Goal: Task Accomplishment & Management: Complete application form

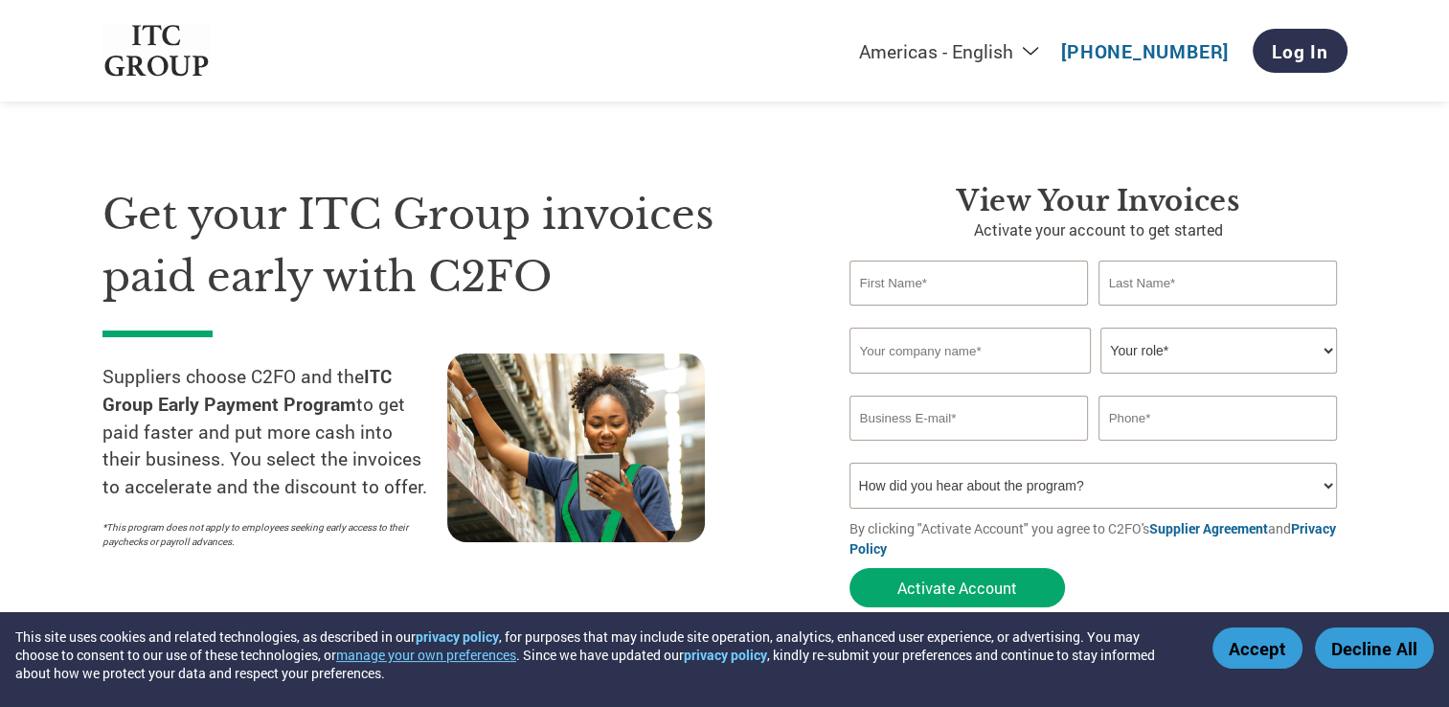
click at [953, 288] on input "text" at bounding box center [969, 283] width 239 height 45
type input "[PERSON_NAME]"
click at [1122, 294] on input "text" at bounding box center [1218, 283] width 239 height 45
type input "NARAYANAN"
click at [1014, 370] on input "text" at bounding box center [970, 351] width 241 height 46
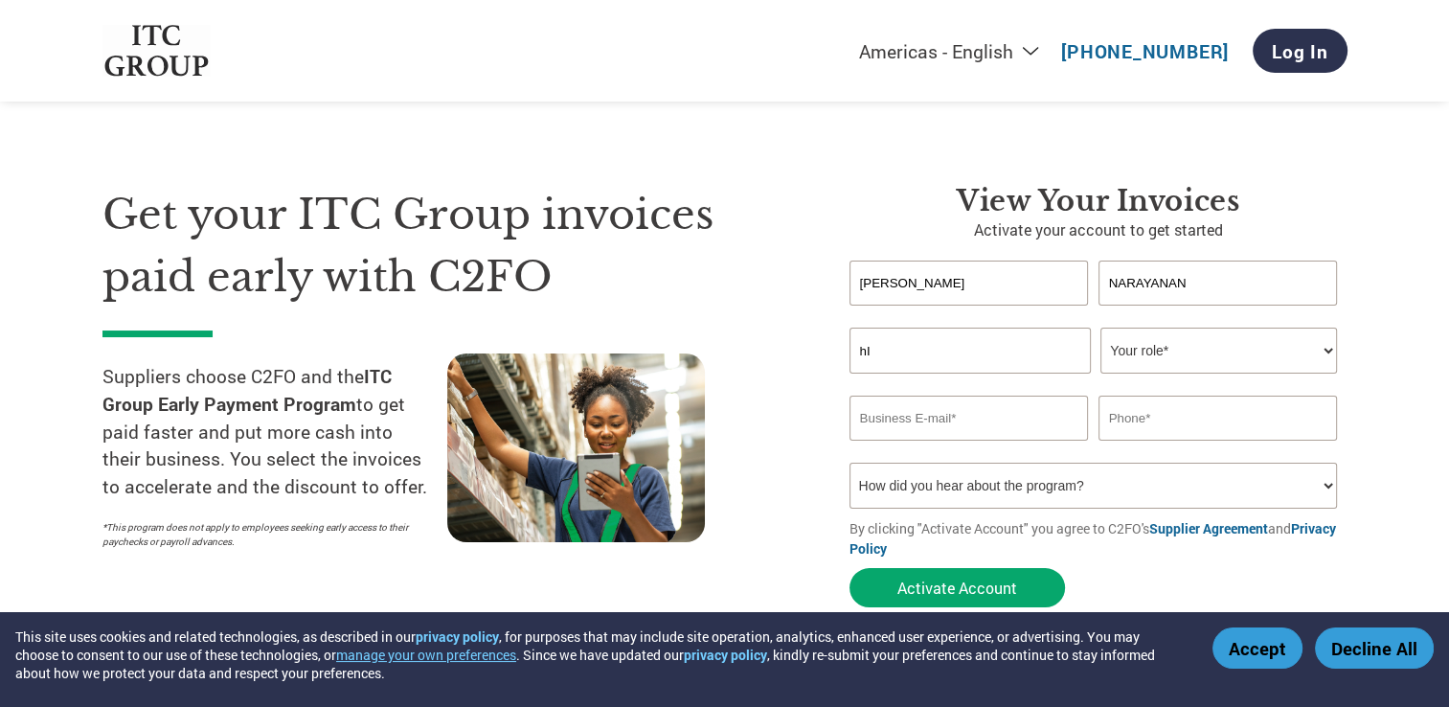
type input "h"
type input "Hi-tech power&controls"
click at [1247, 352] on select "Your role* CFO Controller Credit Manager Finance Director Treasurer CEO Preside…" at bounding box center [1218, 351] width 237 height 46
select select "OWNER_FOUNDER"
click at [1100, 328] on select "Your role* CFO Controller Credit Manager Finance Director Treasurer CEO Preside…" at bounding box center [1218, 351] width 237 height 46
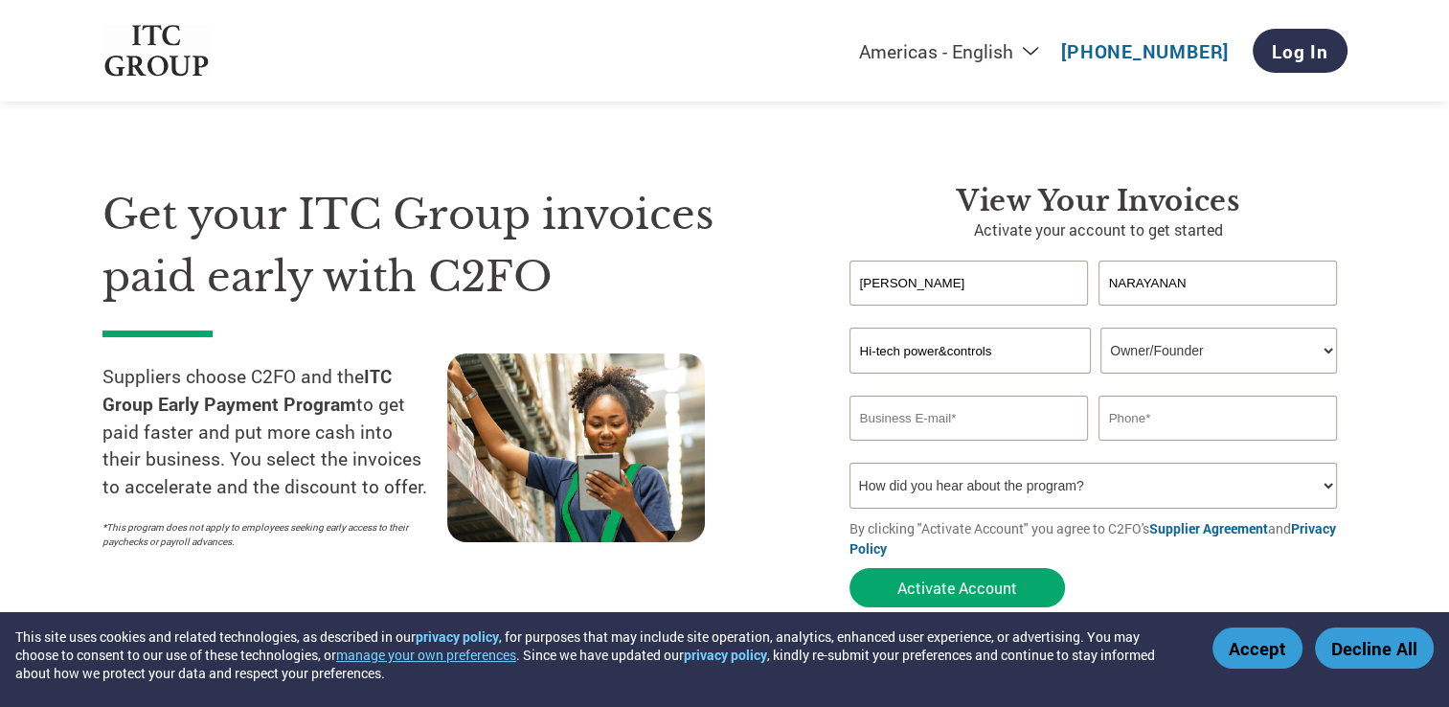
click at [1024, 428] on input "email" at bounding box center [969, 418] width 239 height 45
type input "[EMAIL_ADDRESS][DOMAIN_NAME]"
click at [1190, 420] on input "text" at bounding box center [1218, 418] width 239 height 45
type input "9994687950"
click at [1145, 476] on select "How did you hear about the program? Received a letter Email Social Media Online…" at bounding box center [1094, 486] width 488 height 46
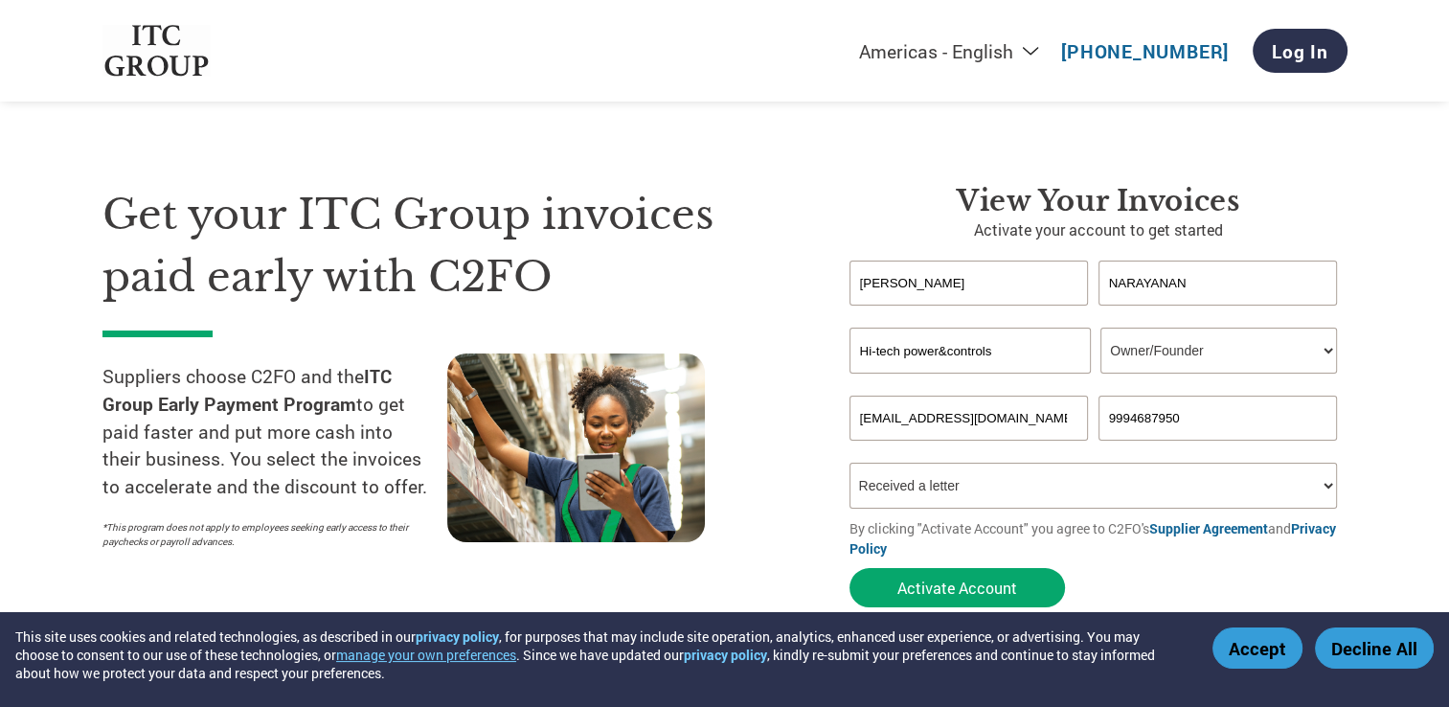
click at [850, 463] on select "How did you hear about the program? Received a letter Email Social Media Online…" at bounding box center [1094, 486] width 488 height 46
click at [1008, 490] on select "How did you hear about the program? Received a letter Email Social Media Online…" at bounding box center [1094, 486] width 488 height 46
select select "Email"
click at [850, 463] on select "How did you hear about the program? Received a letter Email Social Media Online…" at bounding box center [1094, 486] width 488 height 46
click at [1002, 588] on button "Activate Account" at bounding box center [957, 587] width 215 height 39
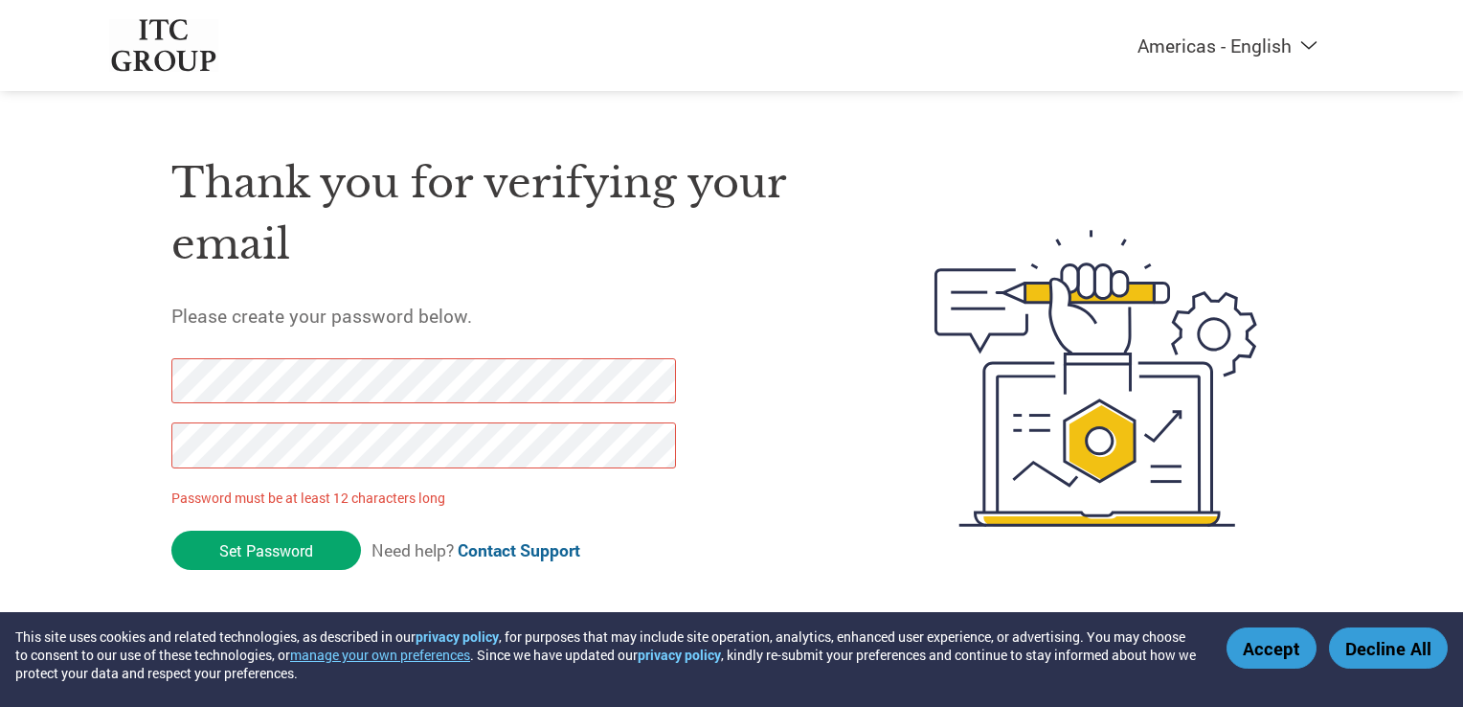
drag, startPoint x: 315, startPoint y: 555, endPoint x: 130, endPoint y: 389, distance: 248.2
click at [130, 389] on div "Thank you for verifying your email Please create your password below. Password …" at bounding box center [731, 379] width 1245 height 508
click at [81, 481] on div "Americas - English Américas - Español Américas - Português Amériques - Français…" at bounding box center [731, 301] width 1463 height 603
click at [307, 554] on input "Set Password" at bounding box center [266, 550] width 190 height 39
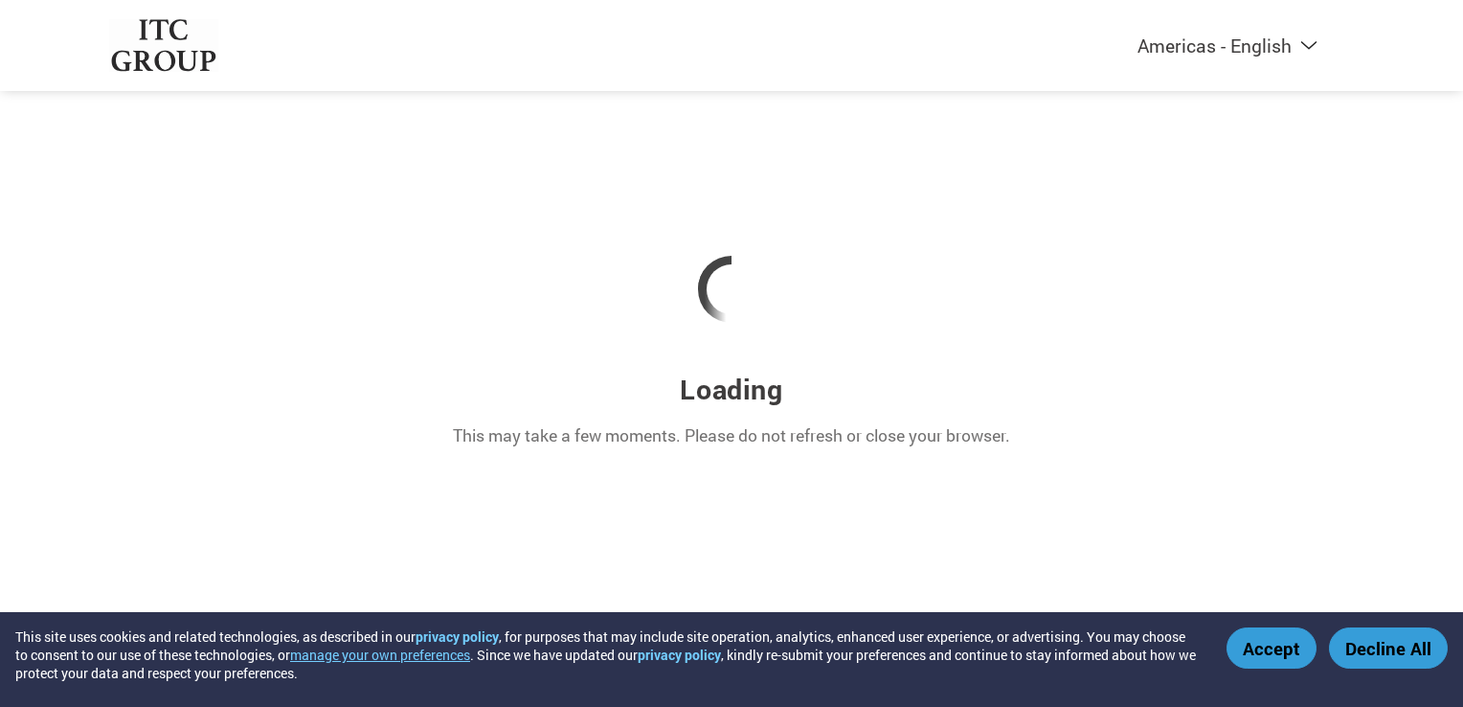
click at [1298, 646] on button "Accept" at bounding box center [1272, 647] width 90 height 41
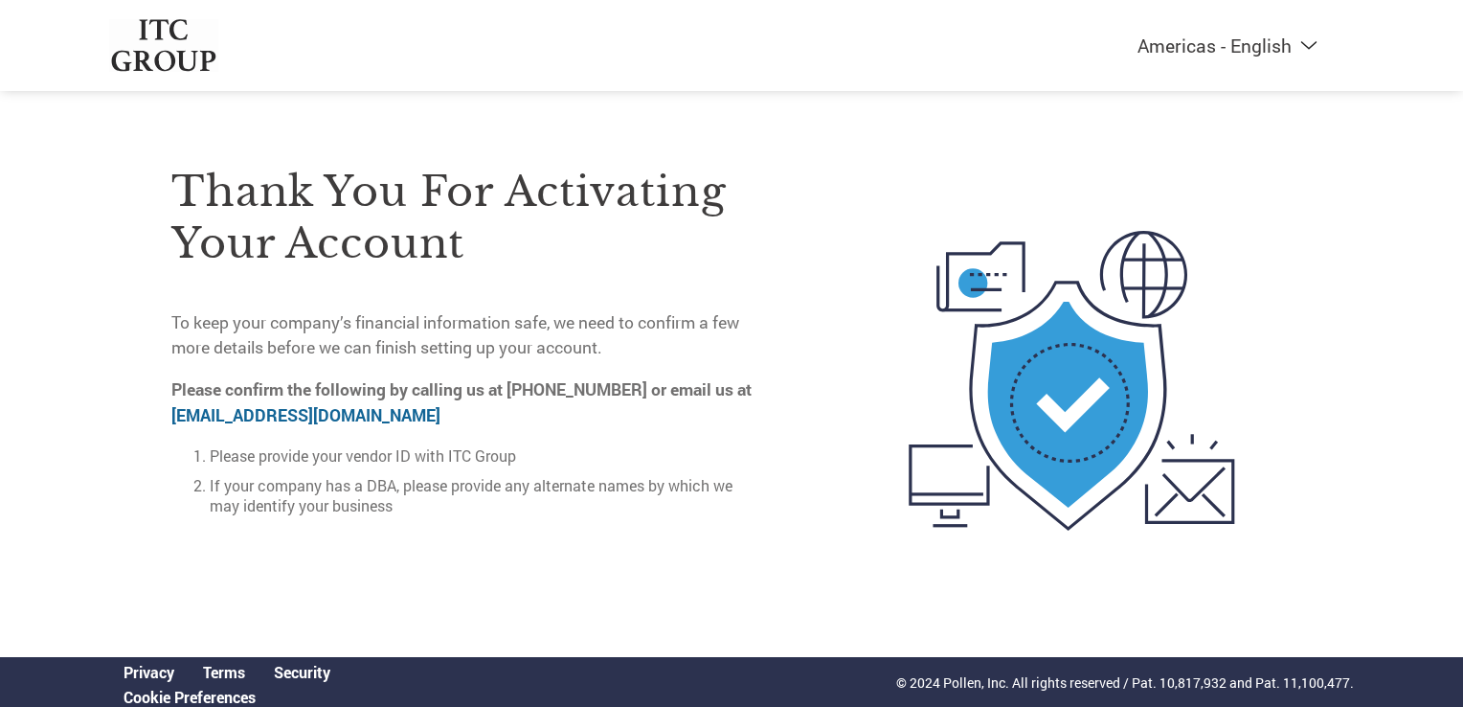
click at [1287, 53] on select "Americas - English Américas - Español Américas - Português Amériques - Français…" at bounding box center [1108, 46] width 443 height 24
click at [1388, 244] on div "Americas - English Américas - Español Américas - Português Amériques - Français…" at bounding box center [731, 304] width 1463 height 608
click at [234, 420] on link "on-boarding@c2fo.com" at bounding box center [305, 415] width 269 height 22
click at [243, 413] on link "on-boarding@c2fo.com" at bounding box center [305, 415] width 269 height 22
